Goal: Check status: Check status

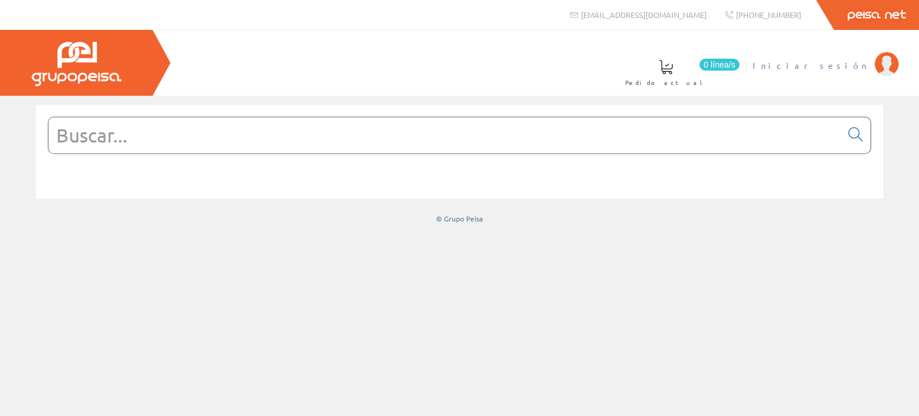
click at [850, 64] on span "Iniciar sesión" at bounding box center [810, 65] width 116 height 12
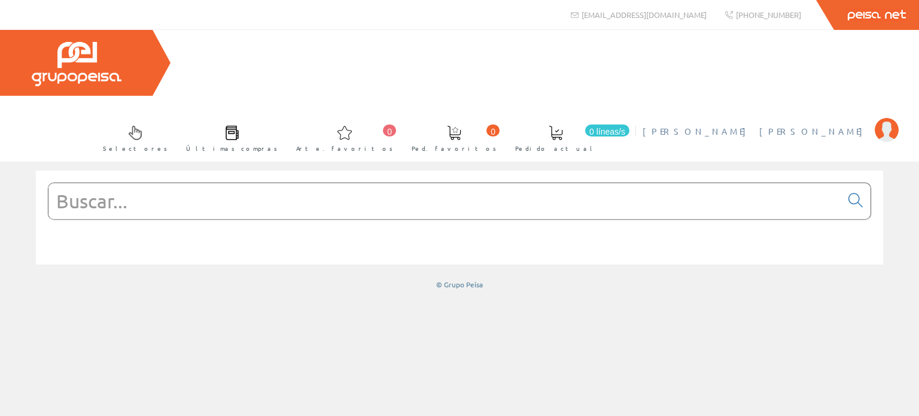
click at [847, 126] on font "[PERSON_NAME]" at bounding box center [755, 131] width 226 height 11
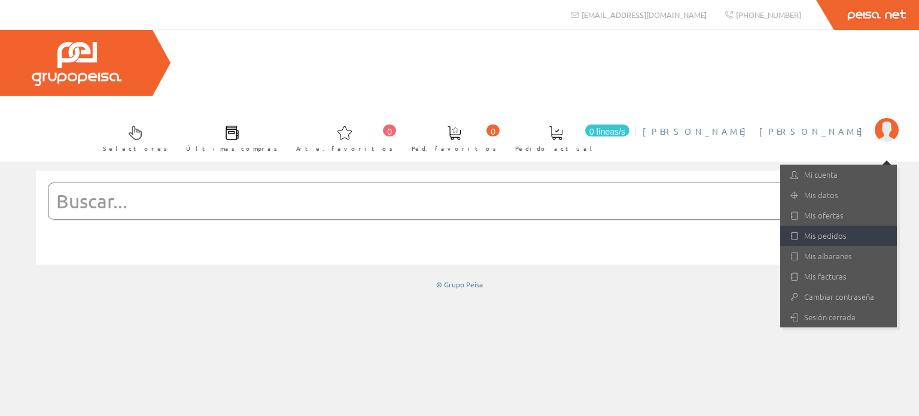
click at [821, 230] on font "Mis pedidos" at bounding box center [825, 235] width 42 height 11
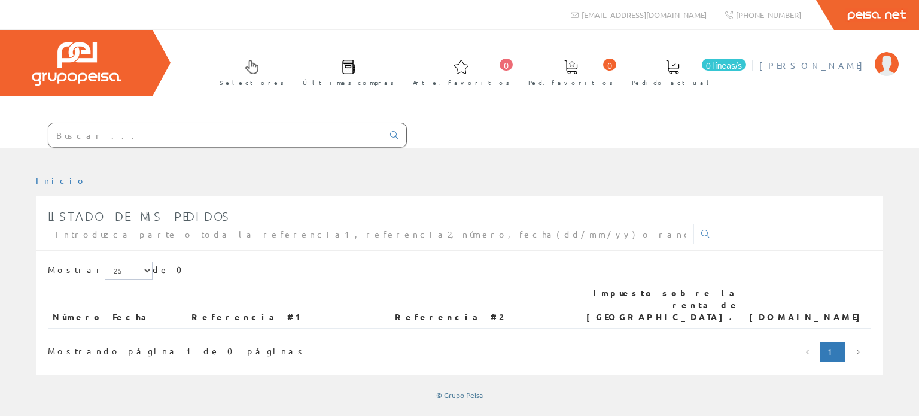
click at [844, 66] on font "Juan Antonio Pérez Vicente" at bounding box center [813, 65] width 109 height 11
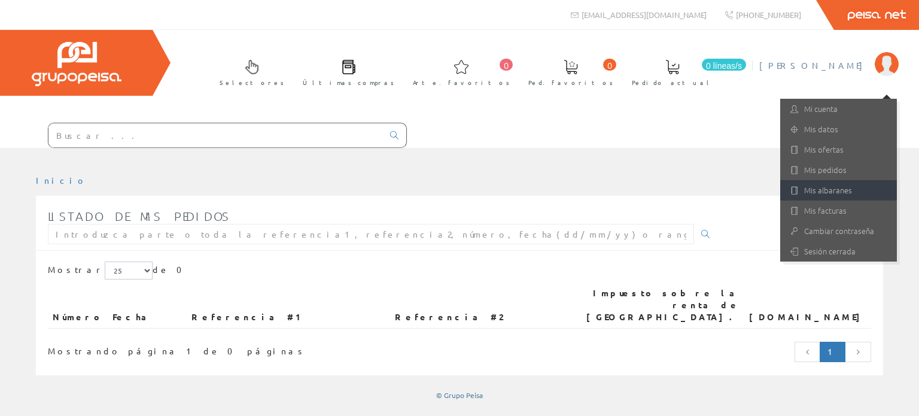
click at [829, 187] on font "Mis albaranes" at bounding box center [828, 189] width 48 height 11
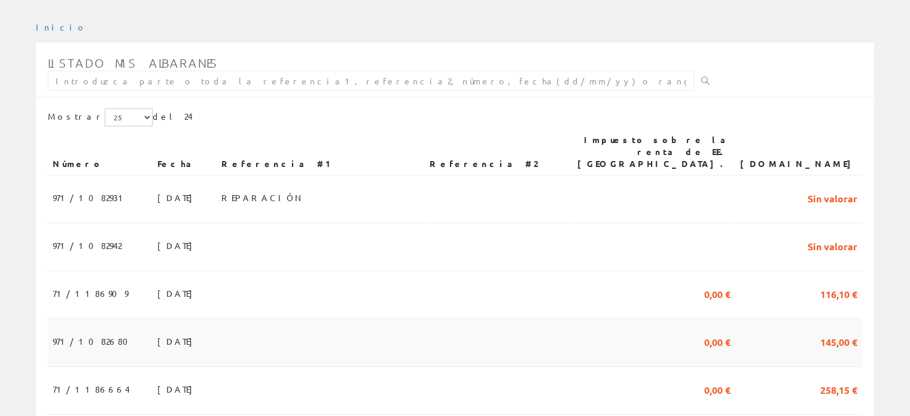
scroll to position [239, 0]
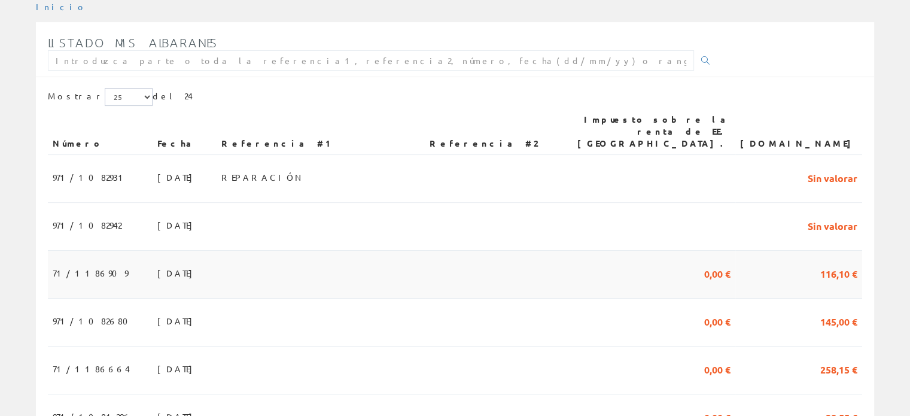
click at [157, 267] on font "08/08/2025" at bounding box center [177, 272] width 41 height 11
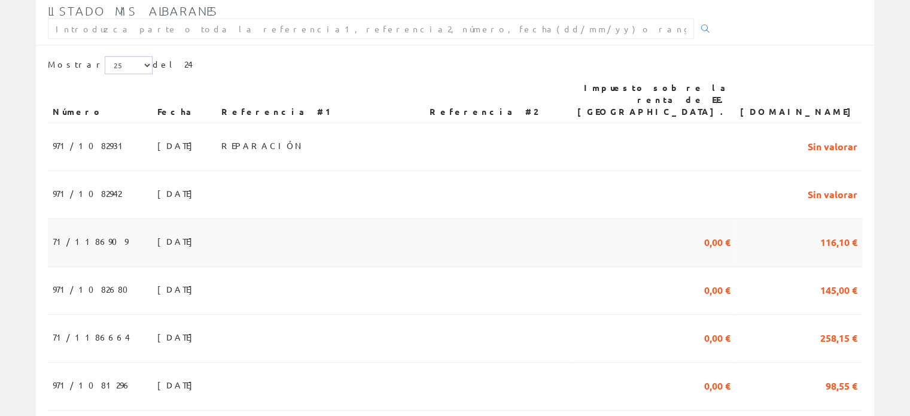
scroll to position [299, 0]
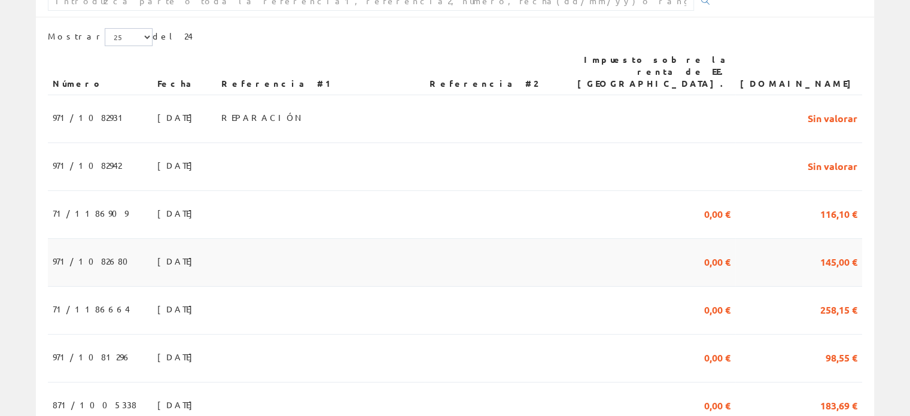
click at [157, 255] on font "[DATE]" at bounding box center [177, 260] width 41 height 11
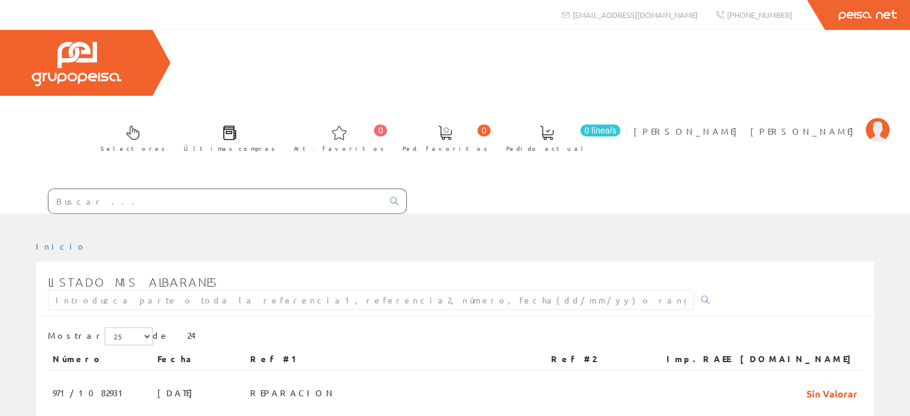
scroll to position [299, 0]
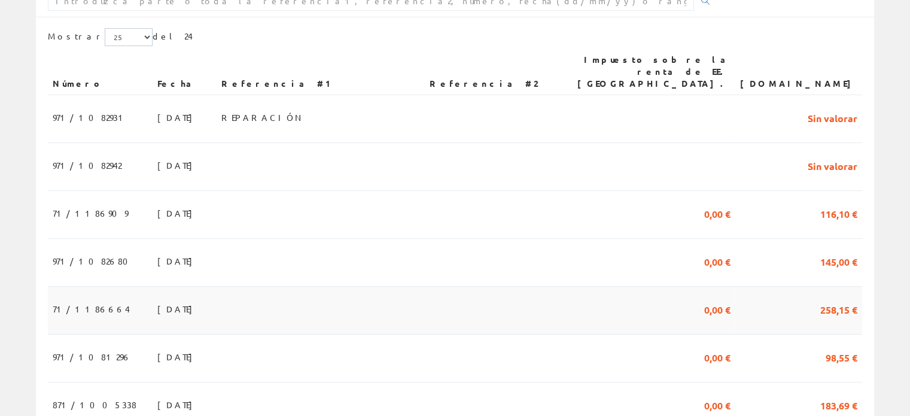
click at [157, 303] on font "04/08/2025" at bounding box center [177, 308] width 41 height 11
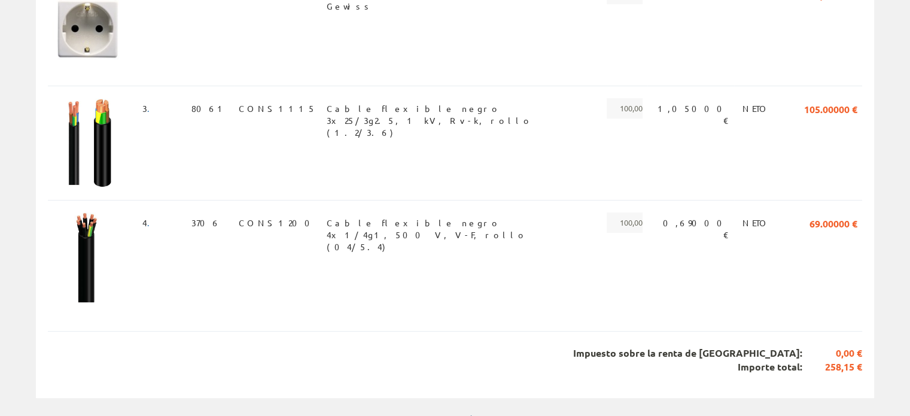
scroll to position [96, 0]
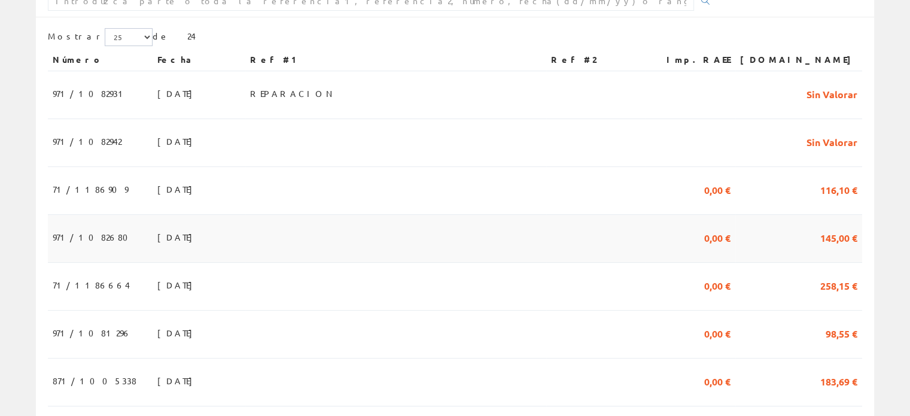
scroll to position [299, 0]
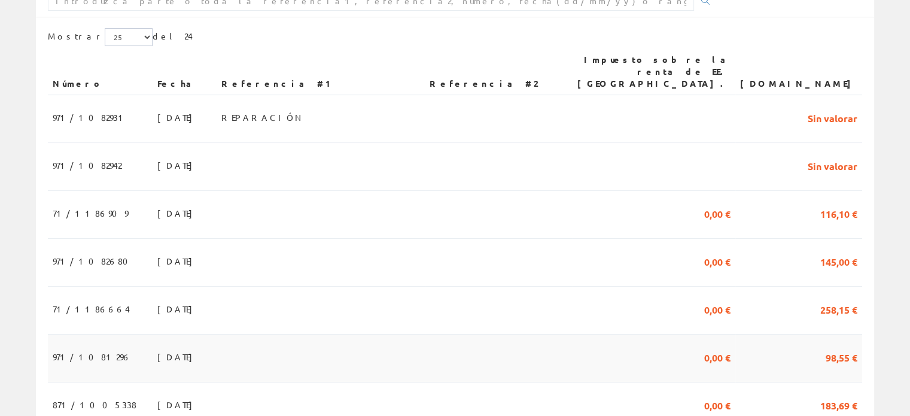
click at [157, 351] on font "[DATE]" at bounding box center [177, 356] width 41 height 11
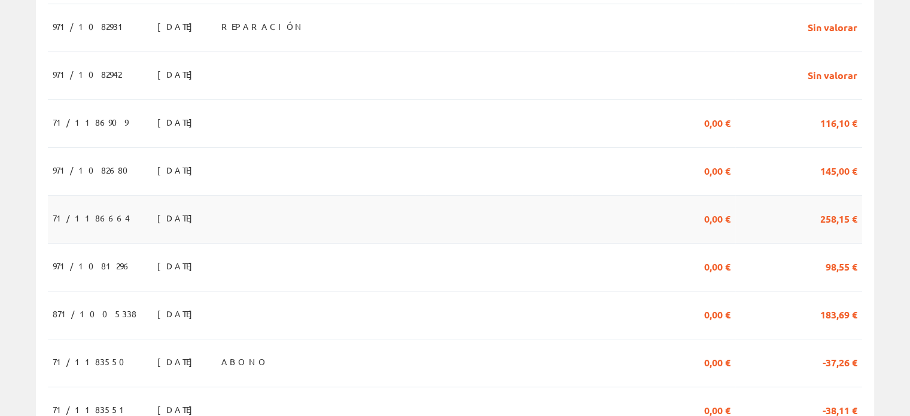
scroll to position [419, 0]
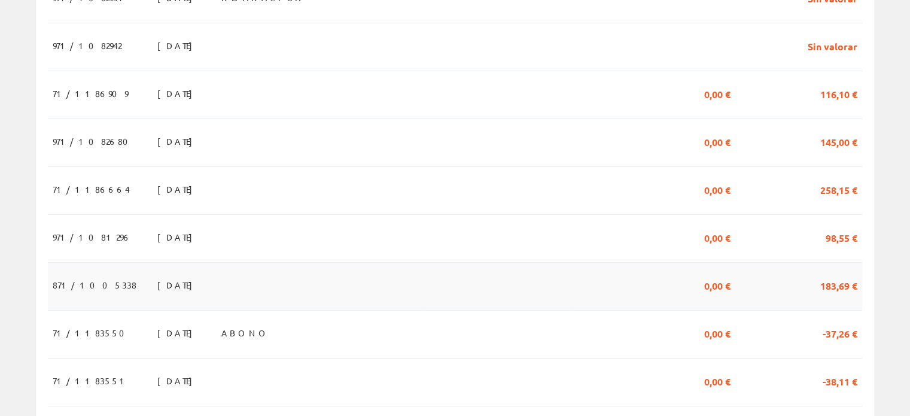
click at [157, 279] on font "[DATE]" at bounding box center [177, 284] width 41 height 11
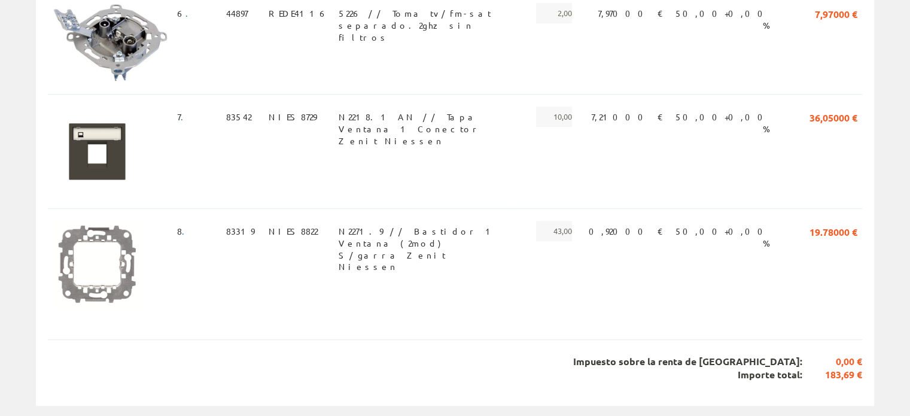
scroll to position [899, 0]
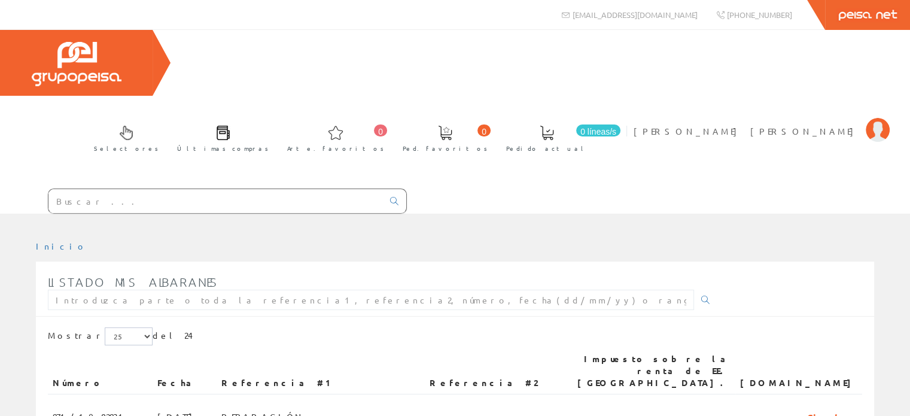
click at [85, 189] on input "text" at bounding box center [215, 201] width 334 height 24
click at [77, 189] on input "text" at bounding box center [215, 201] width 334 height 24
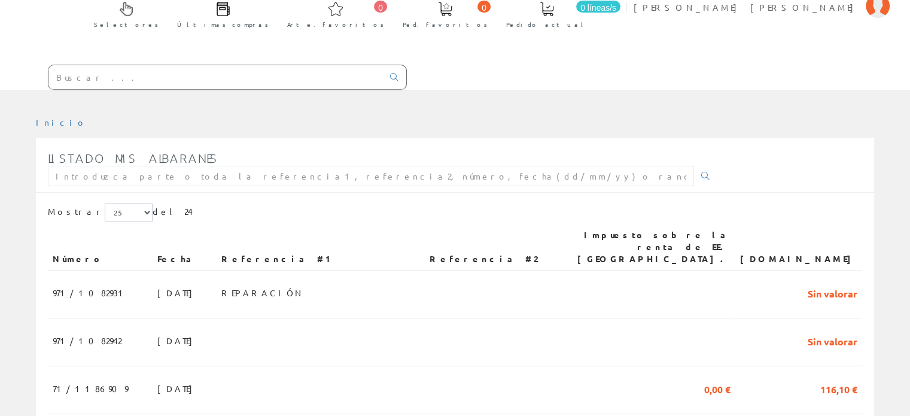
scroll to position [179, 0]
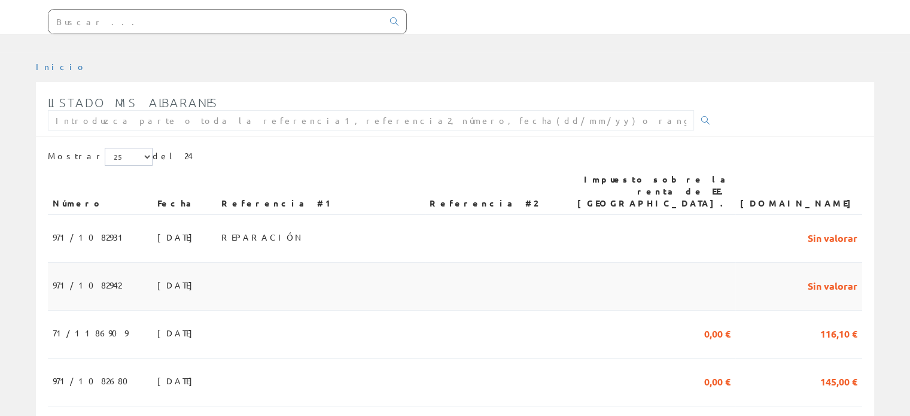
click at [106, 263] on td "971/1082942" at bounding box center [100, 287] width 105 height 48
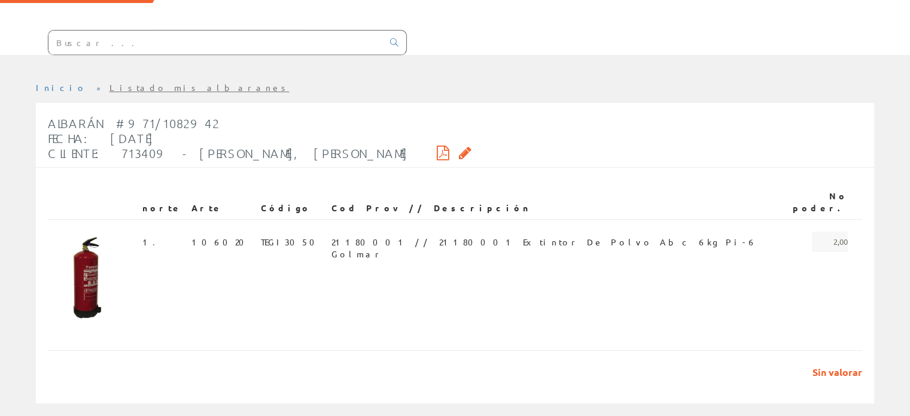
scroll to position [98, 0]
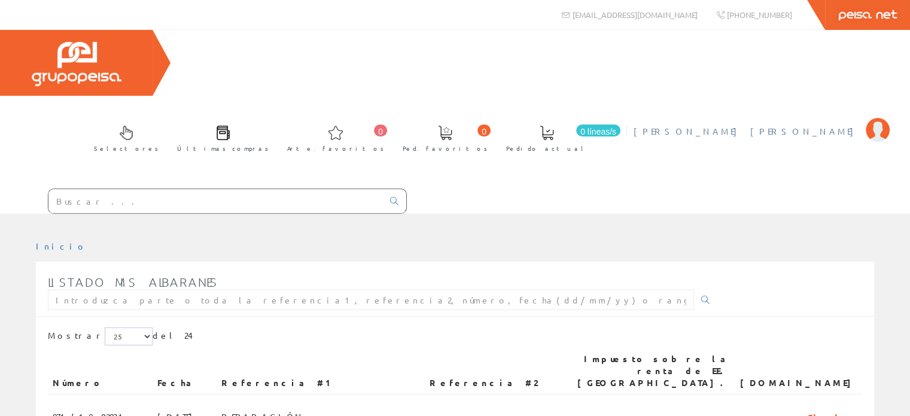
click at [812, 126] on font "[PERSON_NAME] [PERSON_NAME]" at bounding box center [746, 131] width 226 height 11
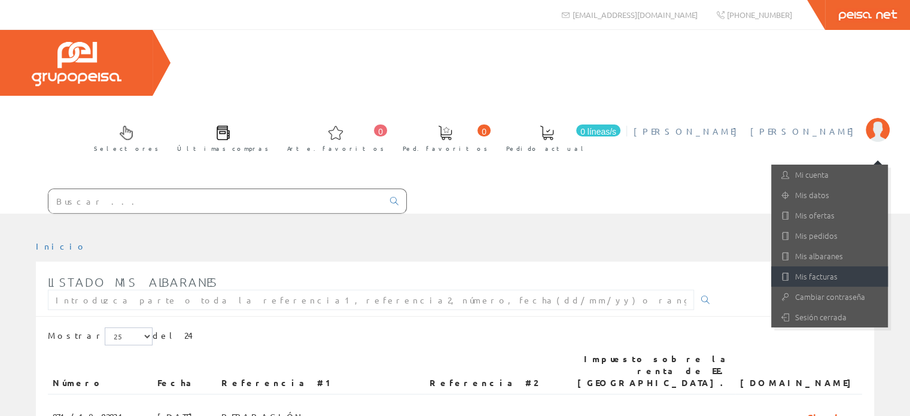
click at [820, 270] on font "Mis facturas" at bounding box center [816, 275] width 42 height 11
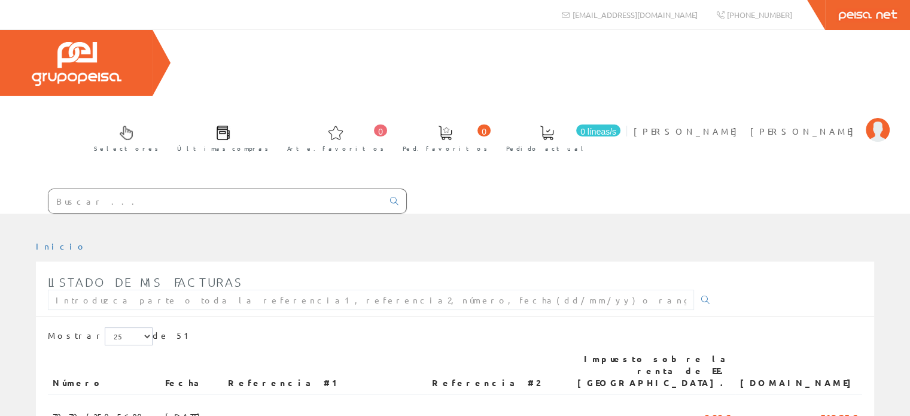
click at [77, 189] on input "text" at bounding box center [215, 201] width 334 height 24
